Goal: Task Accomplishment & Management: Complete application form

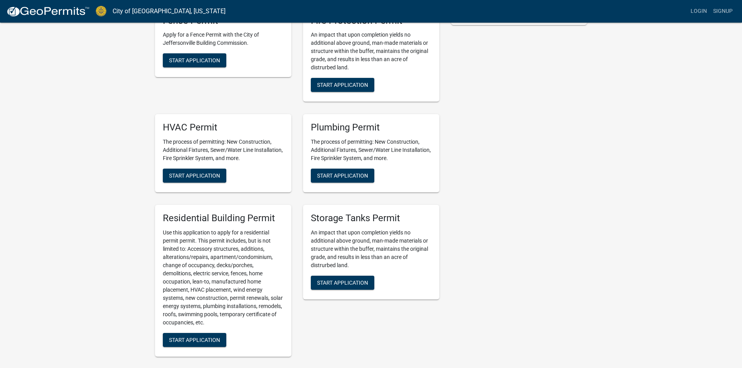
scroll to position [195, 0]
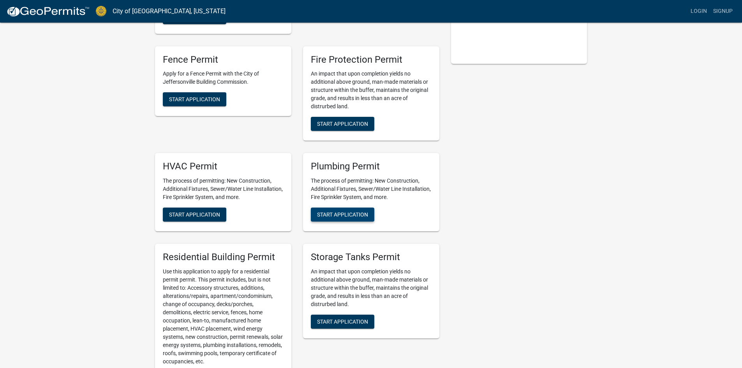
click at [322, 220] on button "Start Application" at bounding box center [342, 215] width 63 height 14
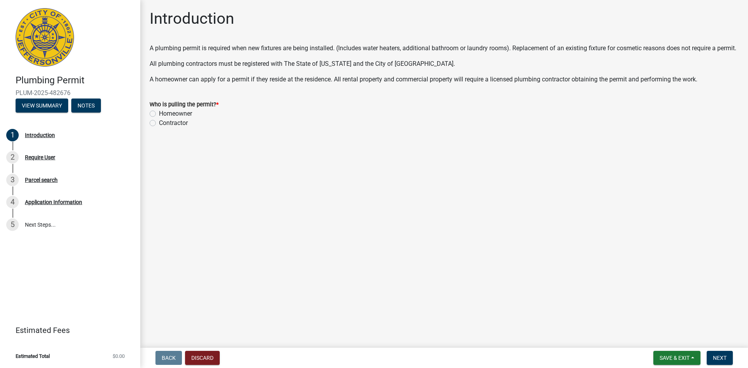
click at [159, 128] on label "Contractor" at bounding box center [173, 122] width 29 height 9
click at [159, 123] on input "Contractor" at bounding box center [161, 120] width 5 height 5
radio input "true"
click at [674, 359] on span "Save & Exit" at bounding box center [674, 358] width 30 height 6
click at [711, 357] on button "Next" at bounding box center [719, 358] width 26 height 14
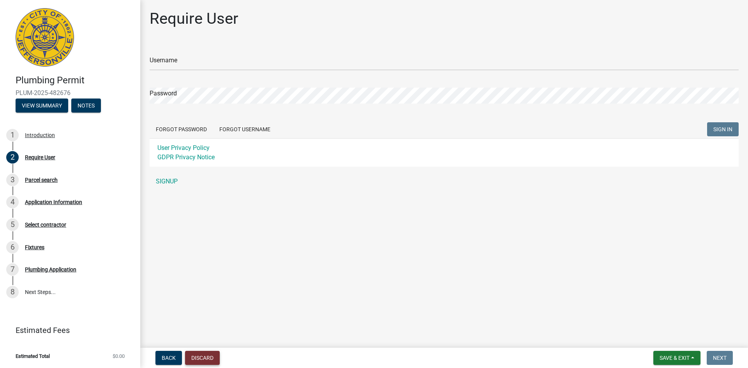
click at [194, 358] on button "Discard" at bounding box center [202, 358] width 35 height 14
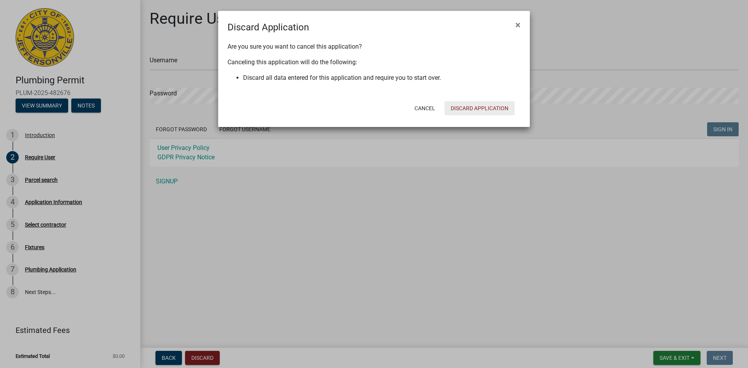
click at [462, 109] on button "Discard Application" at bounding box center [479, 108] width 70 height 14
